Goal: Task Accomplishment & Management: Complete application form

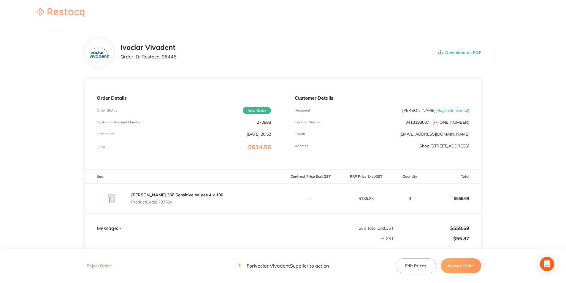
click at [263, 122] on p "270888" at bounding box center [264, 122] width 14 height 5
copy p "270888"
drag, startPoint x: 142, startPoint y: 58, endPoint x: 178, endPoint y: 58, distance: 36.5
click at [178, 58] on div "Ivoclar Vivadent Order ID: Restocq- 96446 Download as PDF" at bounding box center [301, 52] width 361 height 18
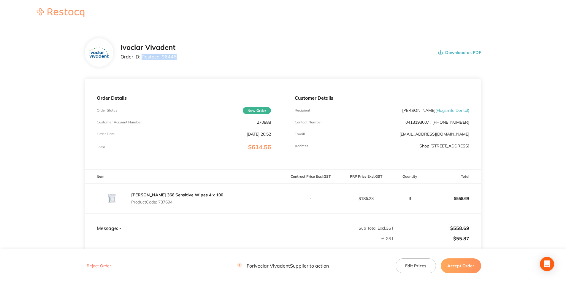
copy p "Restocq- 96446"
click at [169, 203] on p "Product Code: 737694" at bounding box center [177, 202] width 92 height 5
copy p "737694"
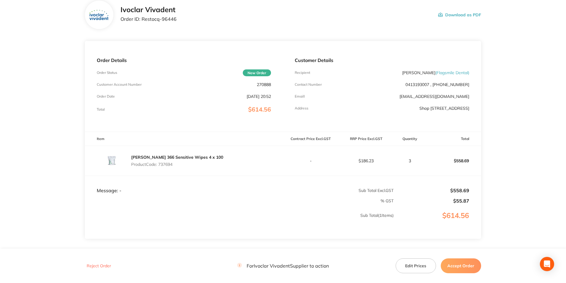
scroll to position [75, 0]
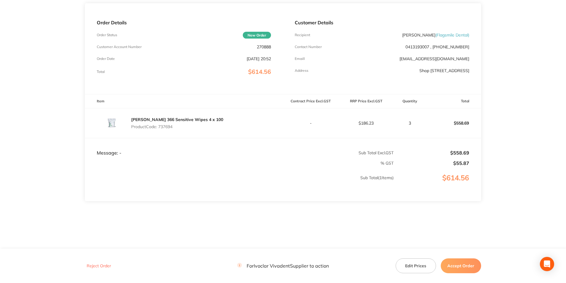
click at [468, 268] on button "Accept Order" at bounding box center [461, 266] width 40 height 15
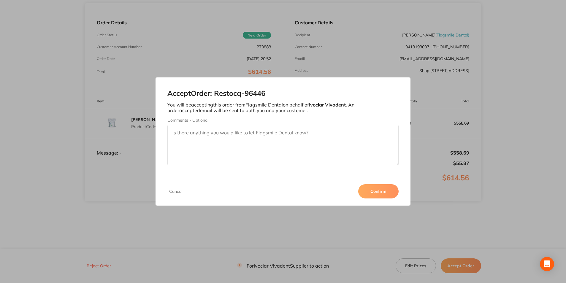
click at [264, 133] on textarea "Comments - Optional" at bounding box center [283, 145] width 231 height 40
type textarea "3011289085"
click at [381, 194] on button "Confirm" at bounding box center [379, 191] width 40 height 14
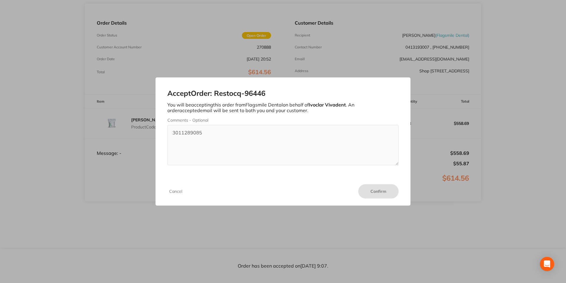
scroll to position [75, 0]
